Goal: Find contact information: Find contact information

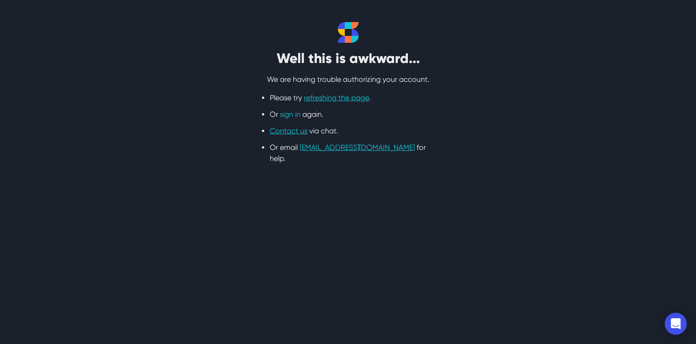
click at [286, 112] on link "sign in" at bounding box center [290, 114] width 21 height 9
click at [325, 99] on link "refreshing the page" at bounding box center [336, 97] width 65 height 9
click at [290, 113] on link "sign in" at bounding box center [290, 114] width 21 height 9
click at [282, 130] on link "Contact us" at bounding box center [289, 131] width 38 height 9
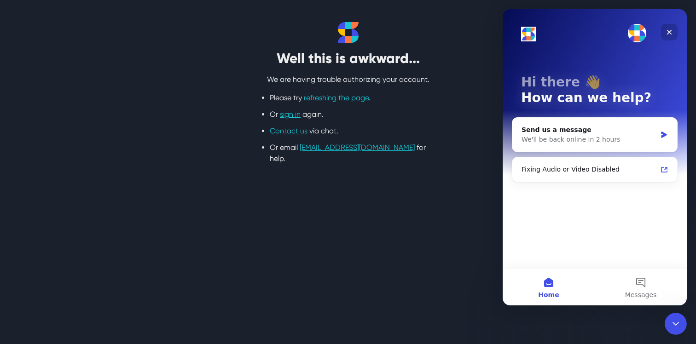
click at [673, 33] on icon "Close" at bounding box center [669, 32] width 7 height 7
